Goal: Task Accomplishment & Management: Manage account settings

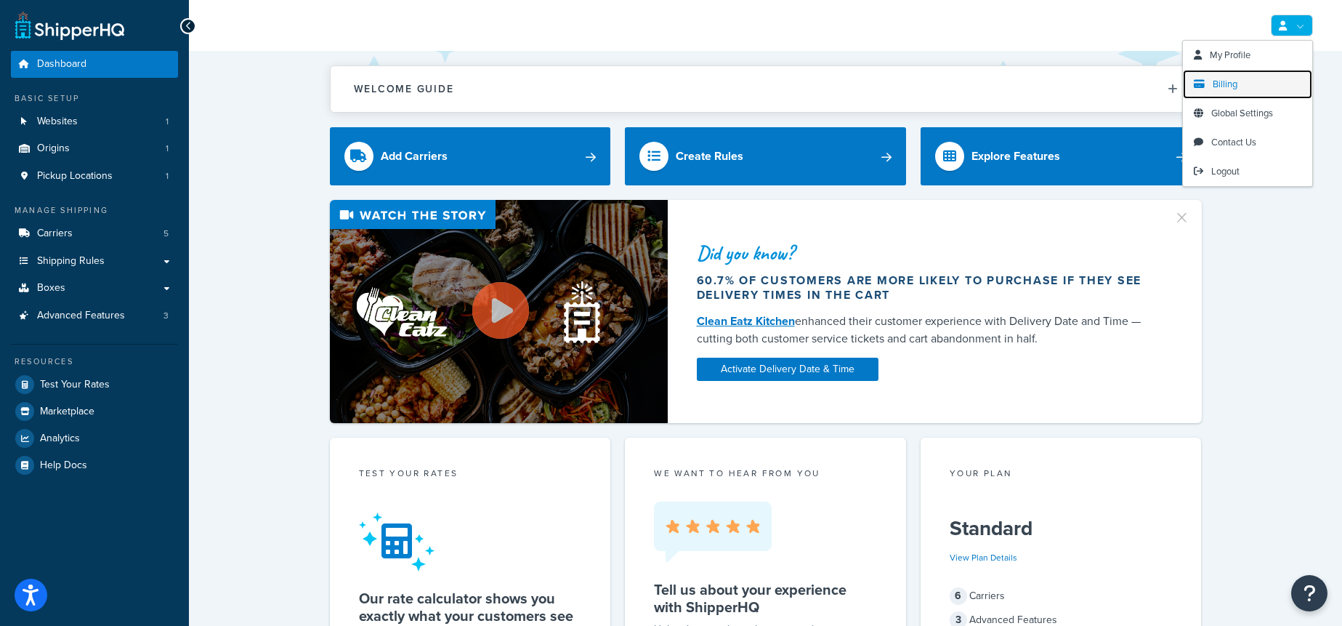
click at [1219, 84] on span "Billing" at bounding box center [1225, 84] width 25 height 14
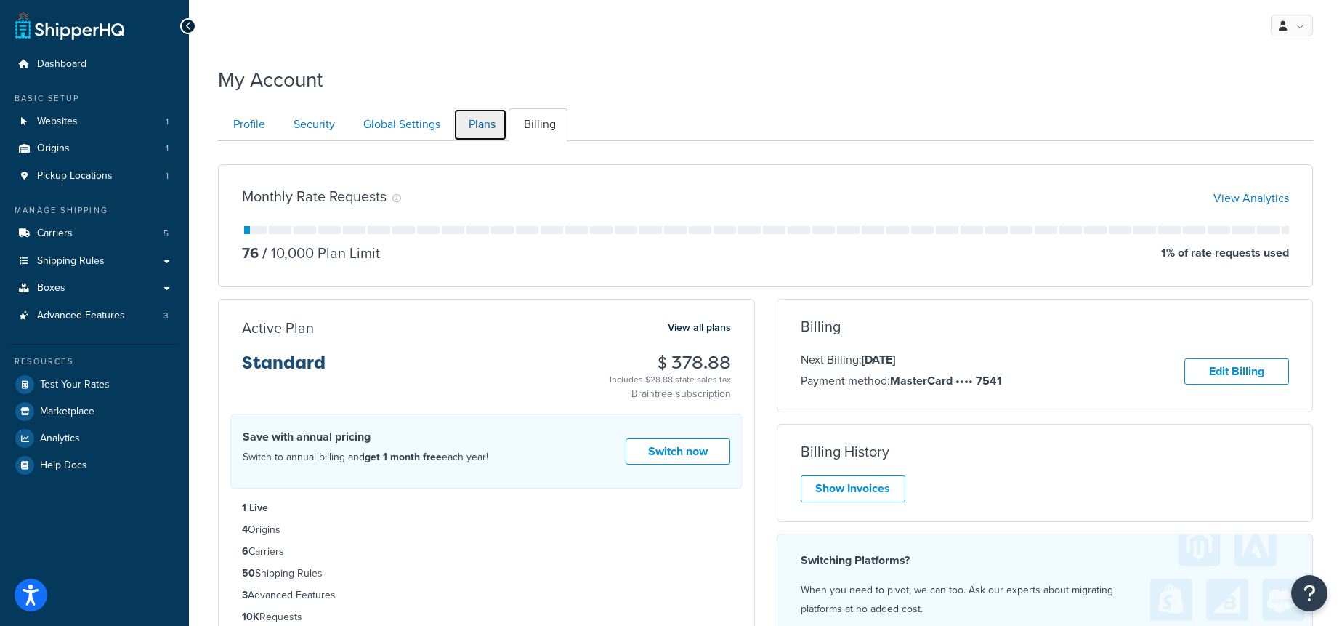
click at [476, 131] on link "Plans" at bounding box center [480, 124] width 54 height 33
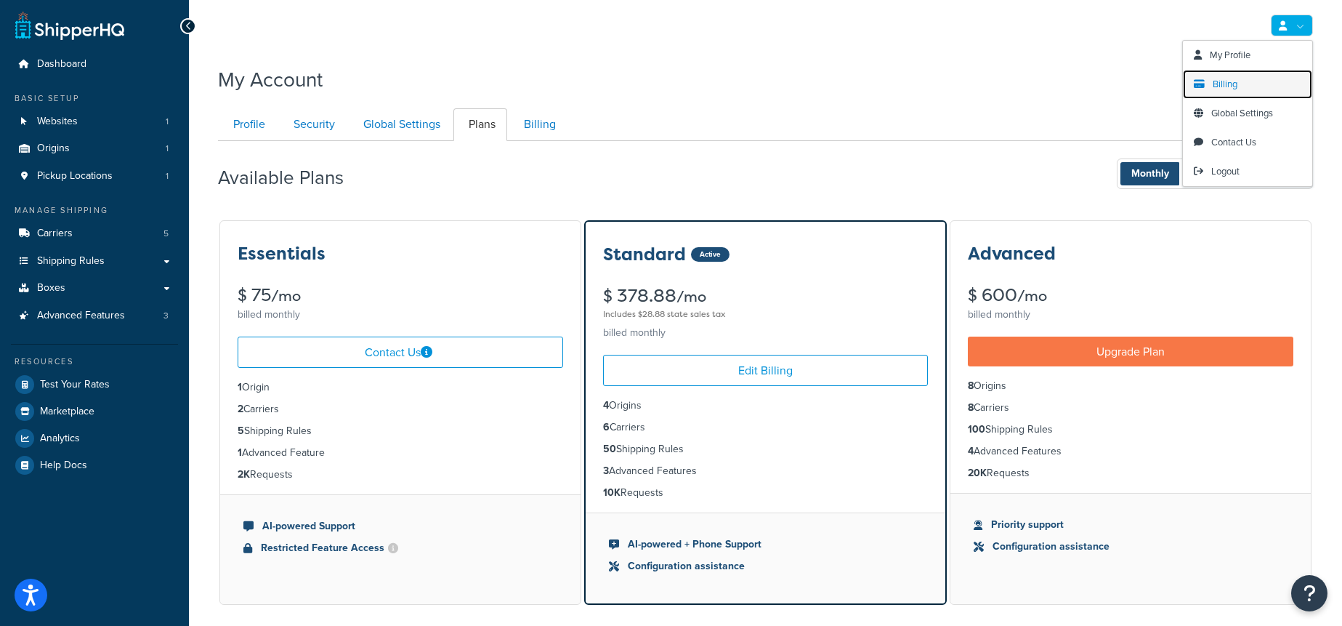
click at [1258, 84] on link "Billing" at bounding box center [1247, 84] width 129 height 29
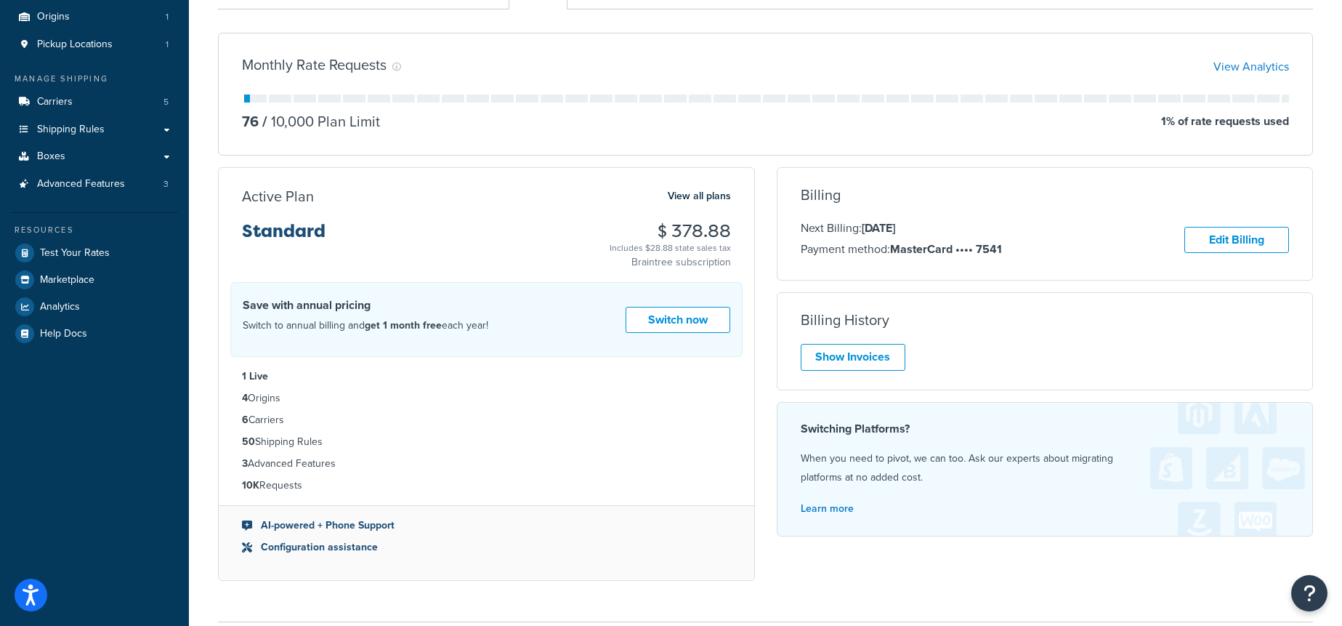
scroll to position [134, 0]
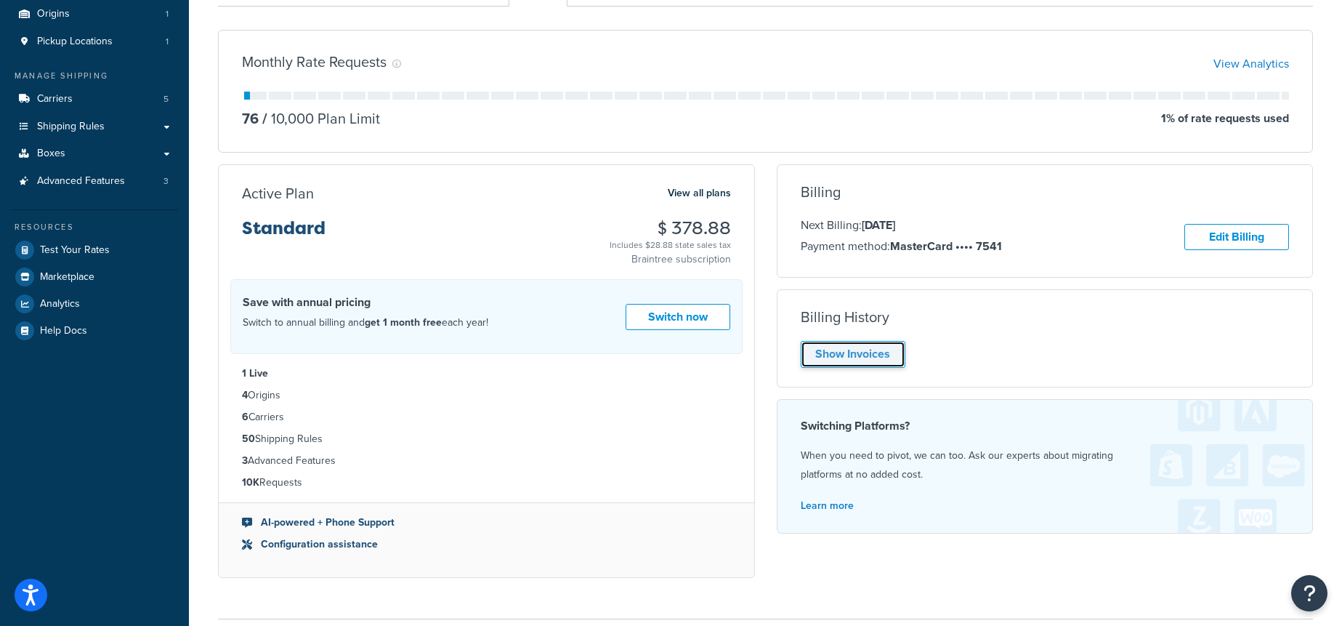
click at [868, 355] on link "Show Invoices" at bounding box center [853, 354] width 105 height 27
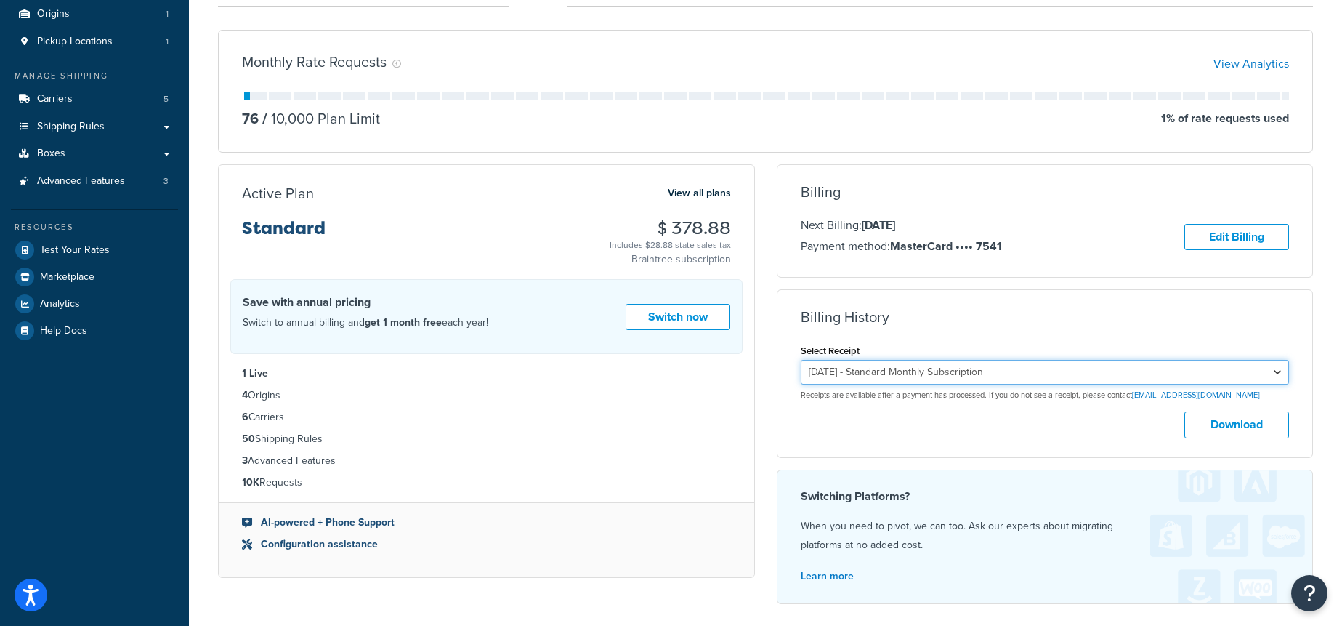
click at [1070, 370] on select "August 7, 2025 - Standard Monthly Subscription July 7, 2025 - Standard Monthly …" at bounding box center [1045, 372] width 489 height 25
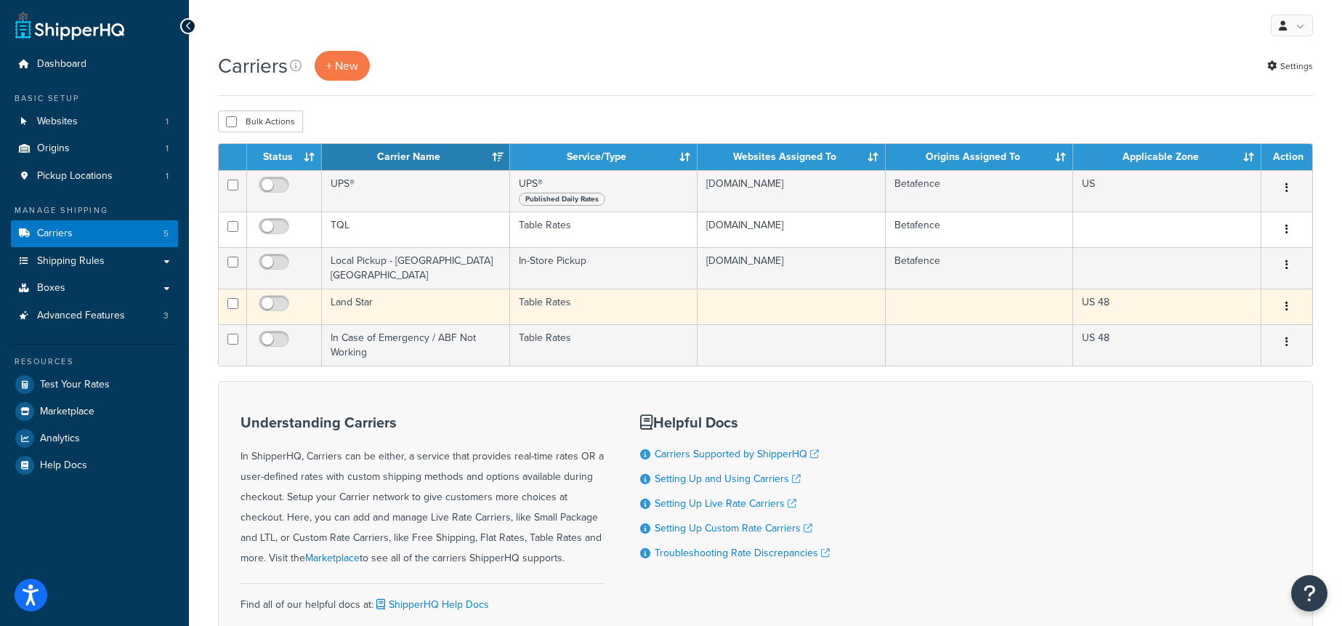
click at [432, 291] on td "Land Star" at bounding box center [416, 306] width 188 height 36
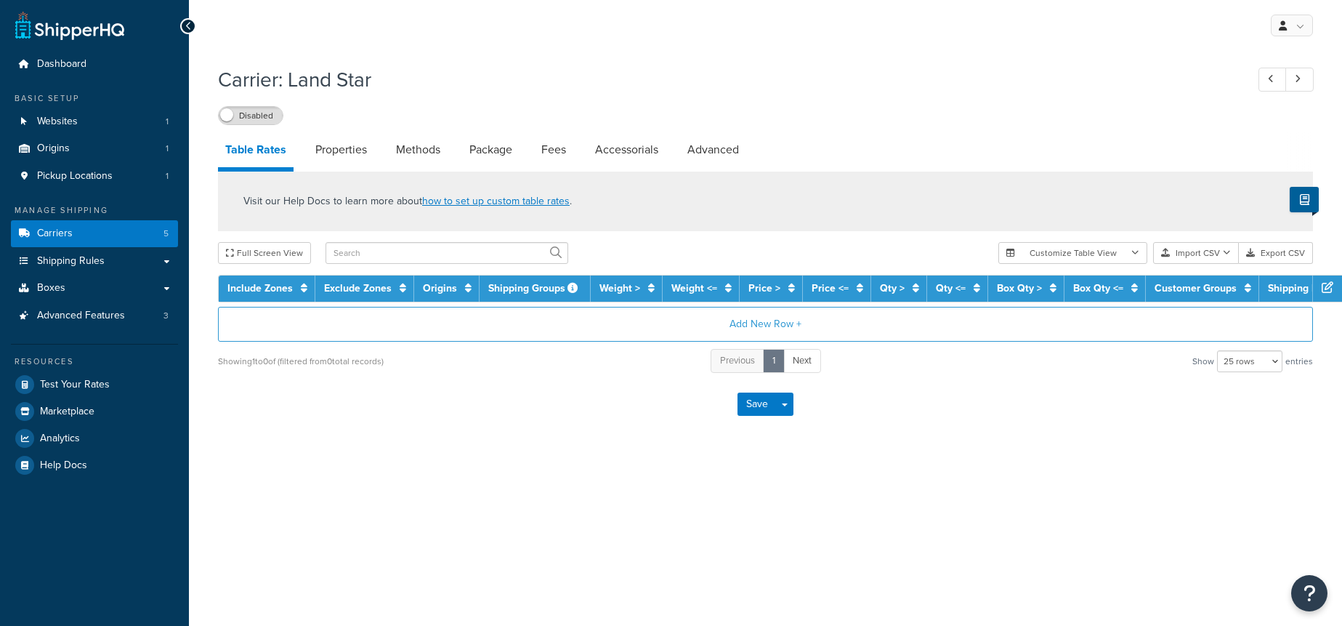
select select "25"
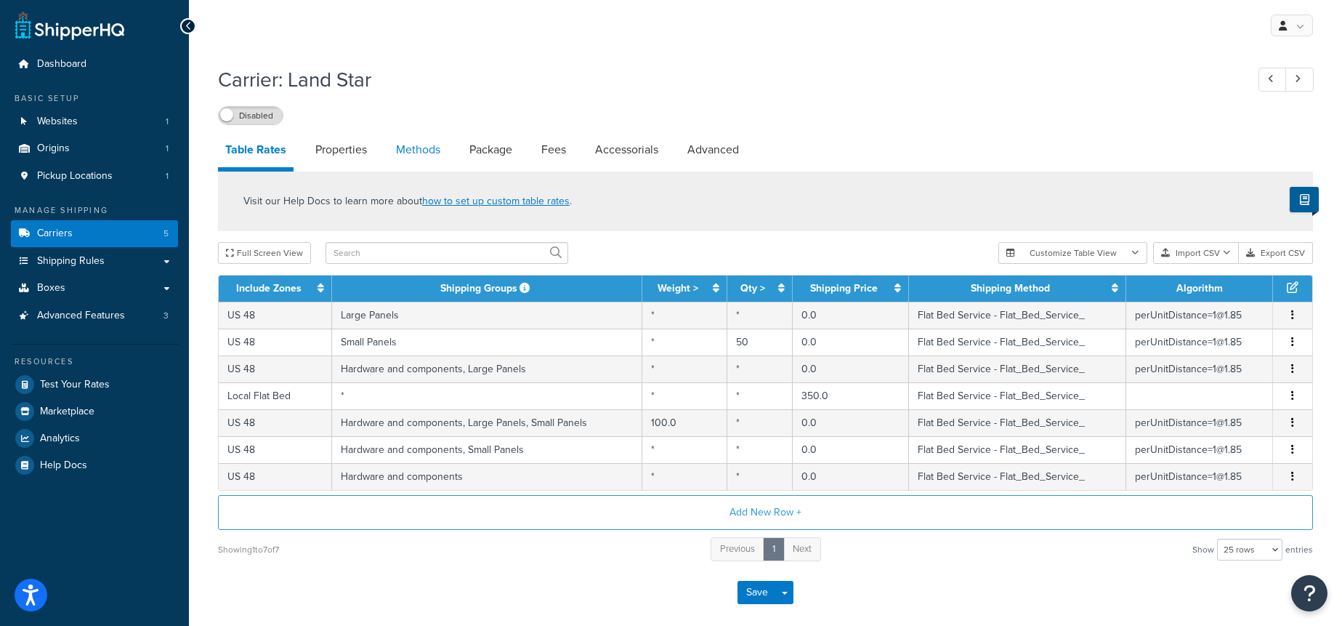
click at [426, 150] on link "Methods" at bounding box center [418, 149] width 59 height 35
select select "25"
